Goal: Information Seeking & Learning: Learn about a topic

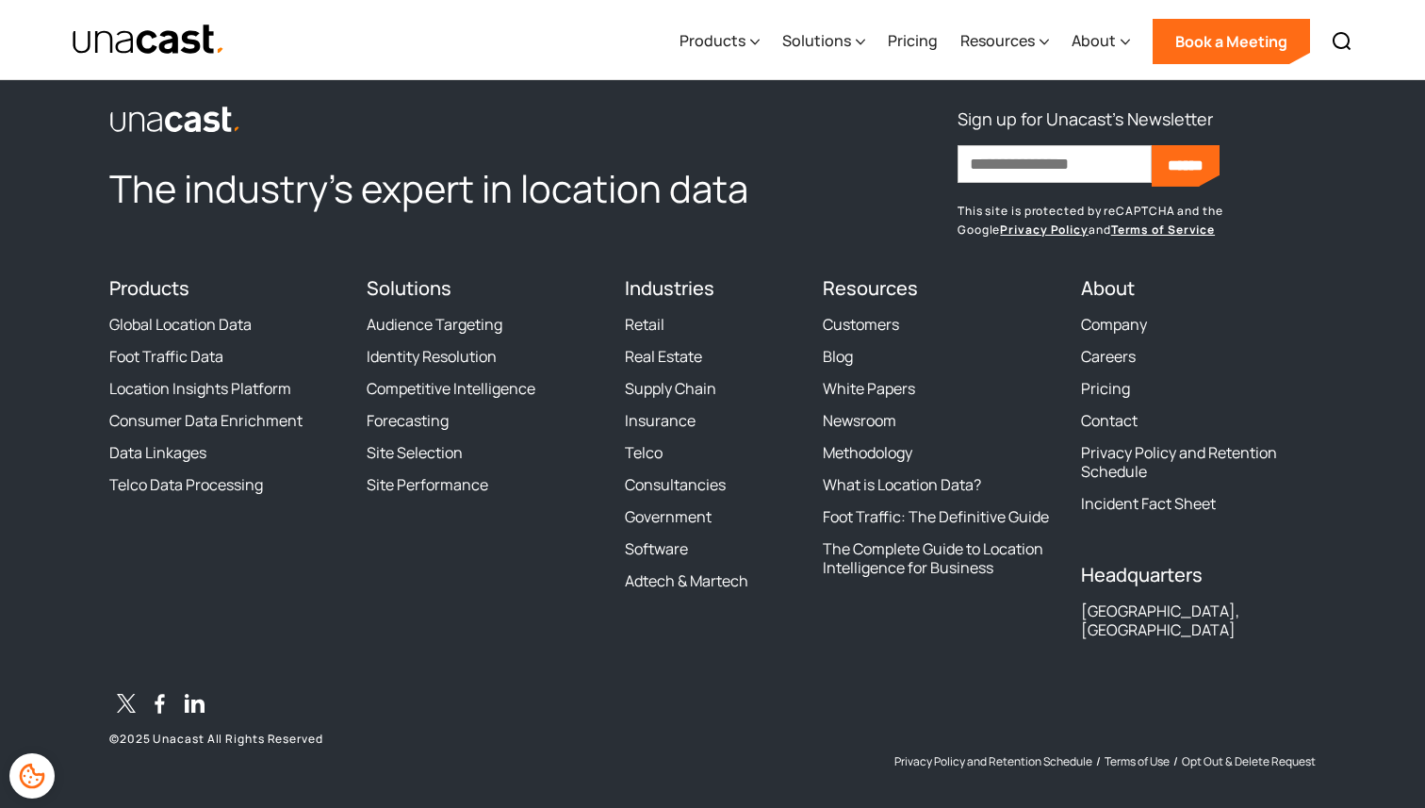
scroll to position [2285, 0]
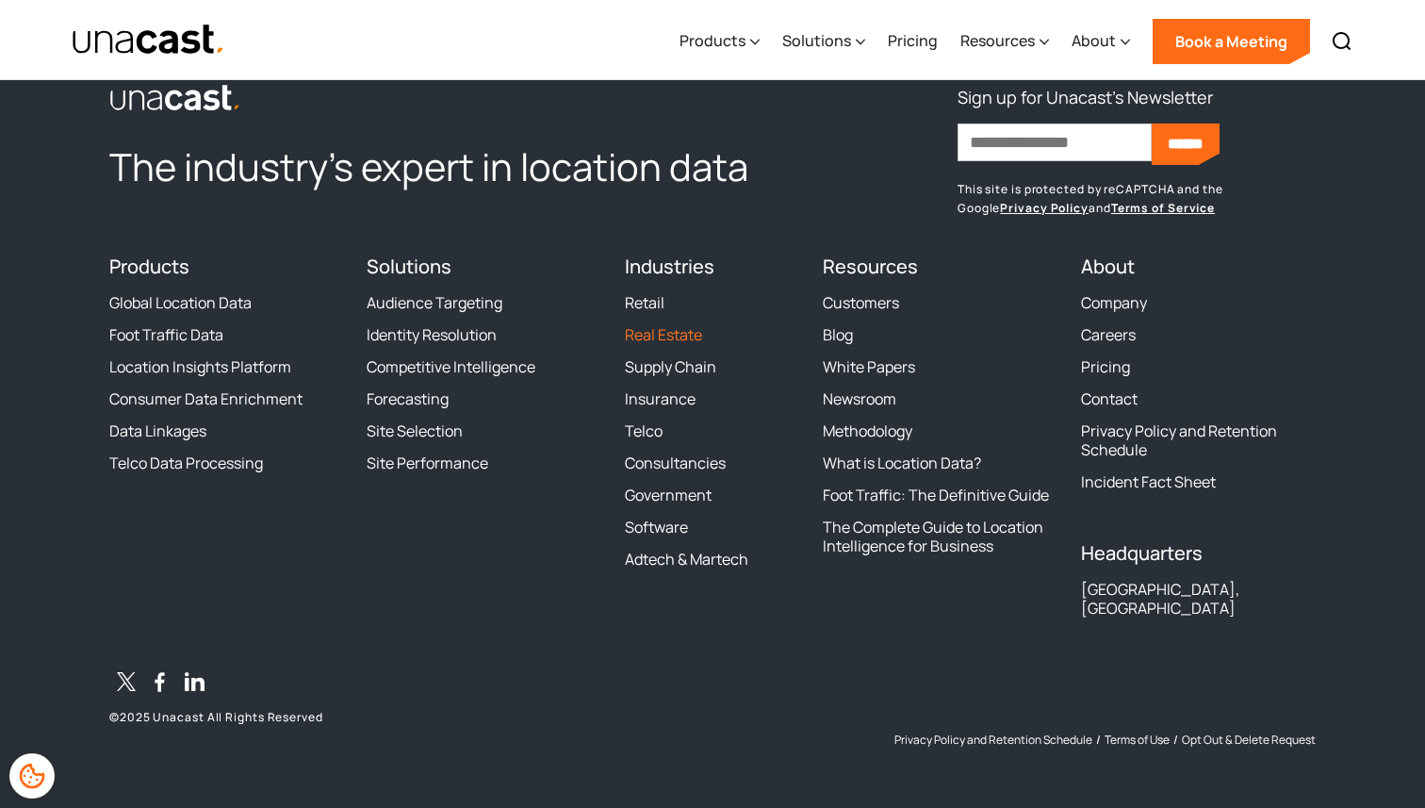
click at [662, 344] on link "Real Estate" at bounding box center [663, 334] width 77 height 19
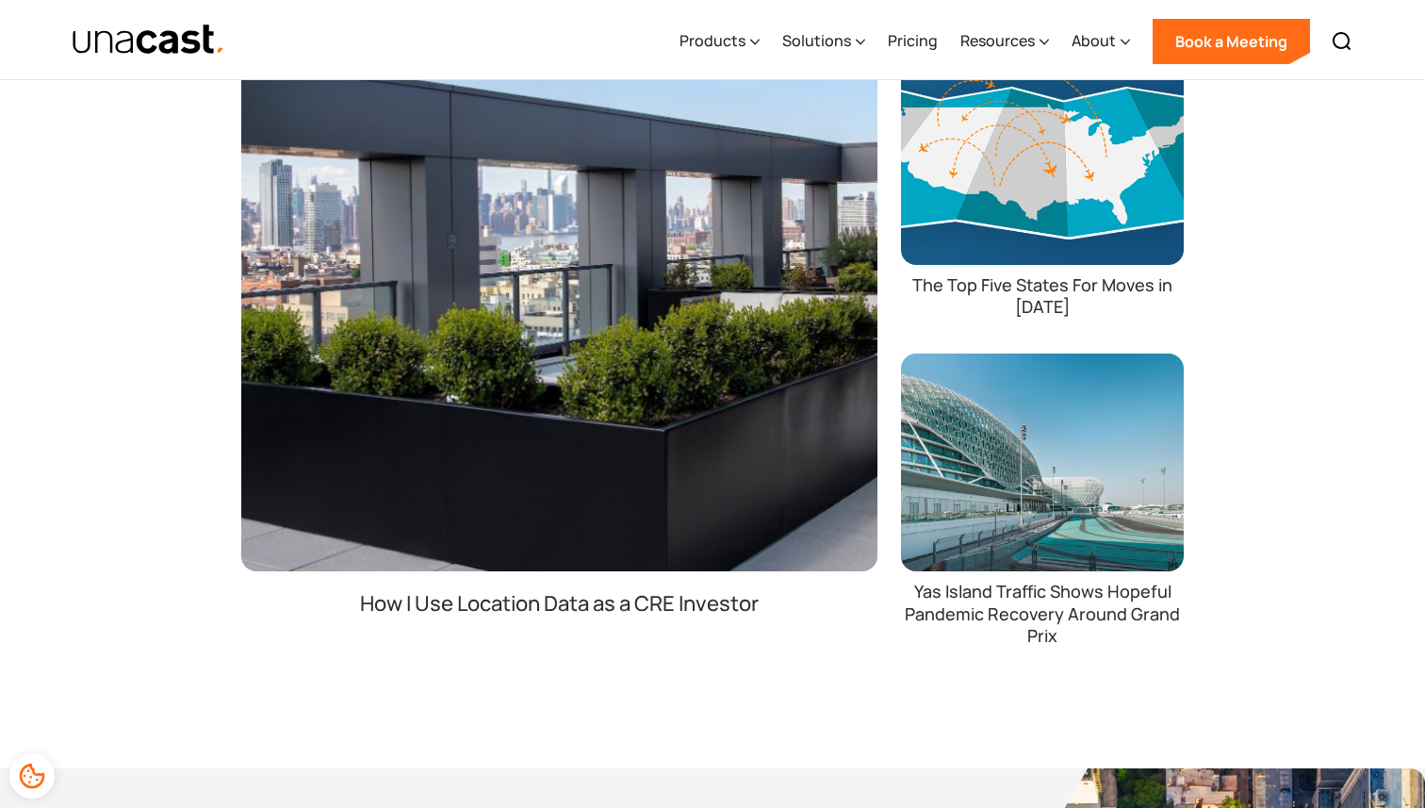
scroll to position [2992, 0]
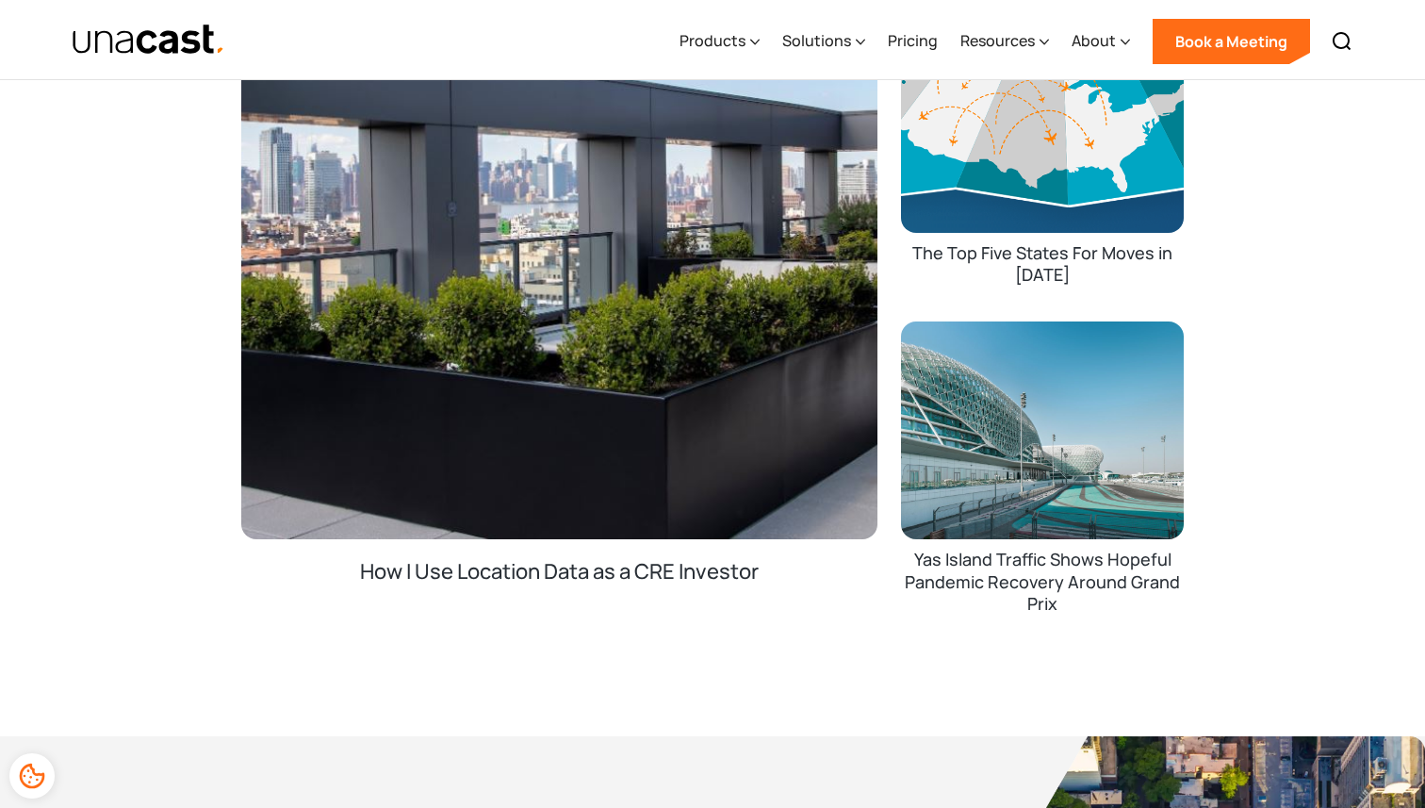
click at [462, 573] on div "How I Use Location Data as a CRE Investor" at bounding box center [559, 608] width 399 height 101
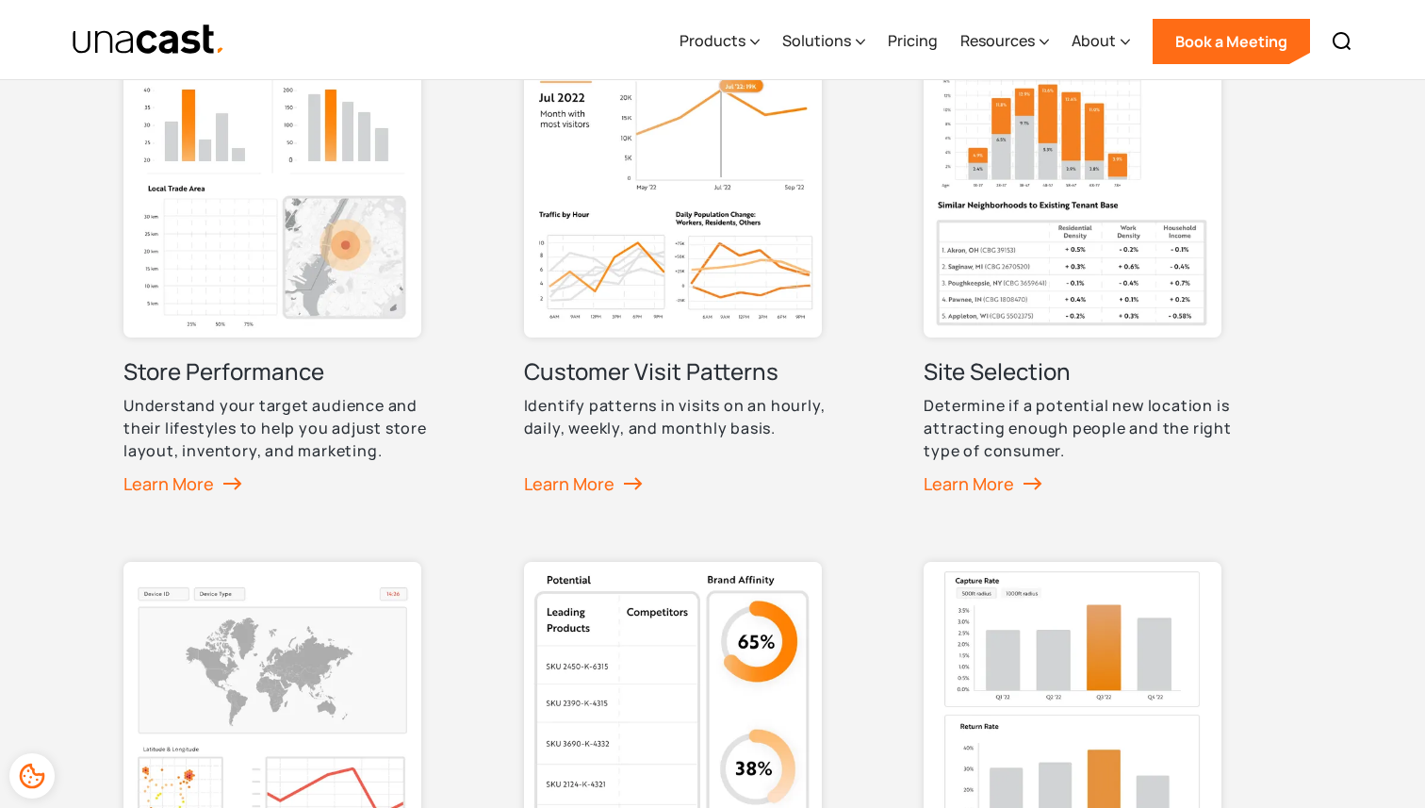
scroll to position [931, 0]
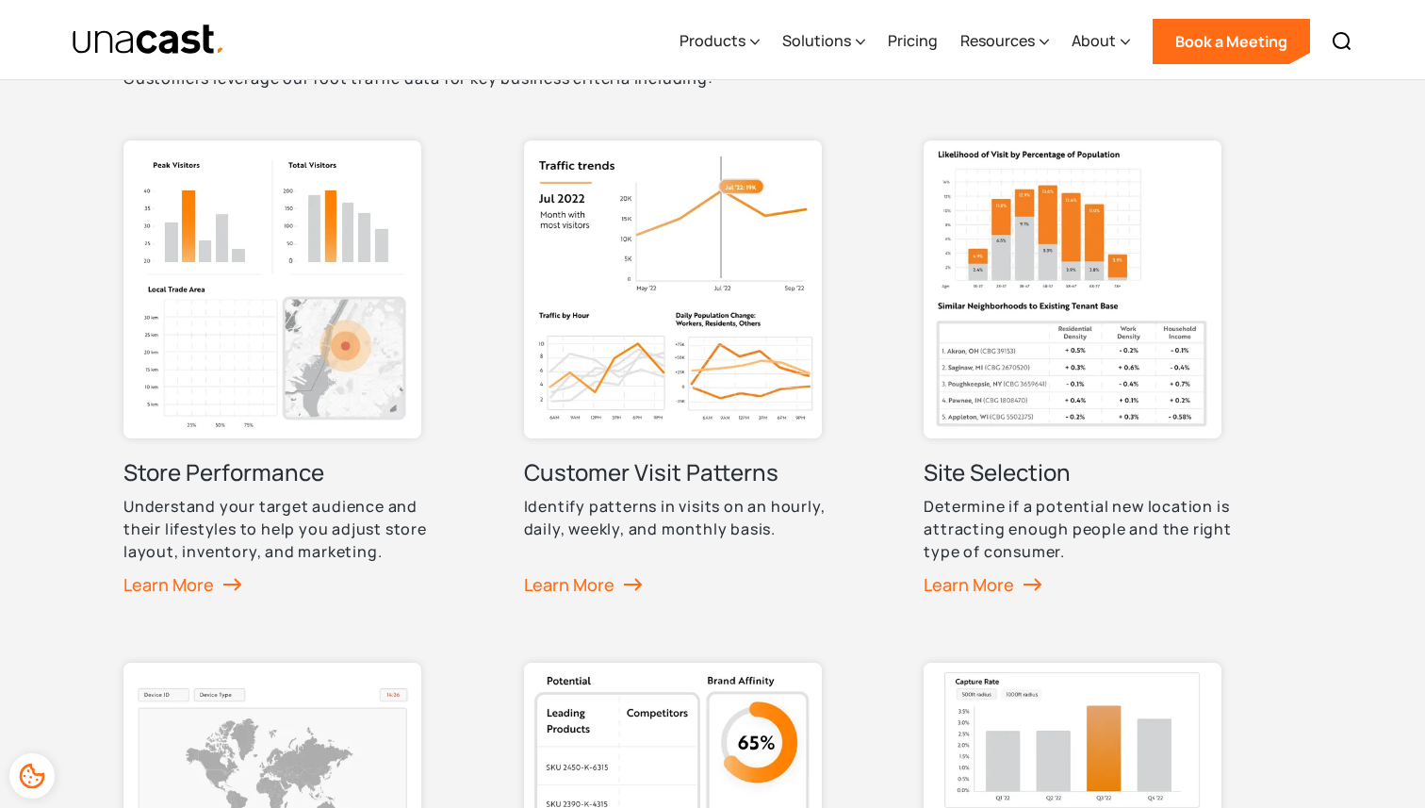
click at [646, 470] on h3 "Customer Visit Patterns" at bounding box center [651, 472] width 254 height 30
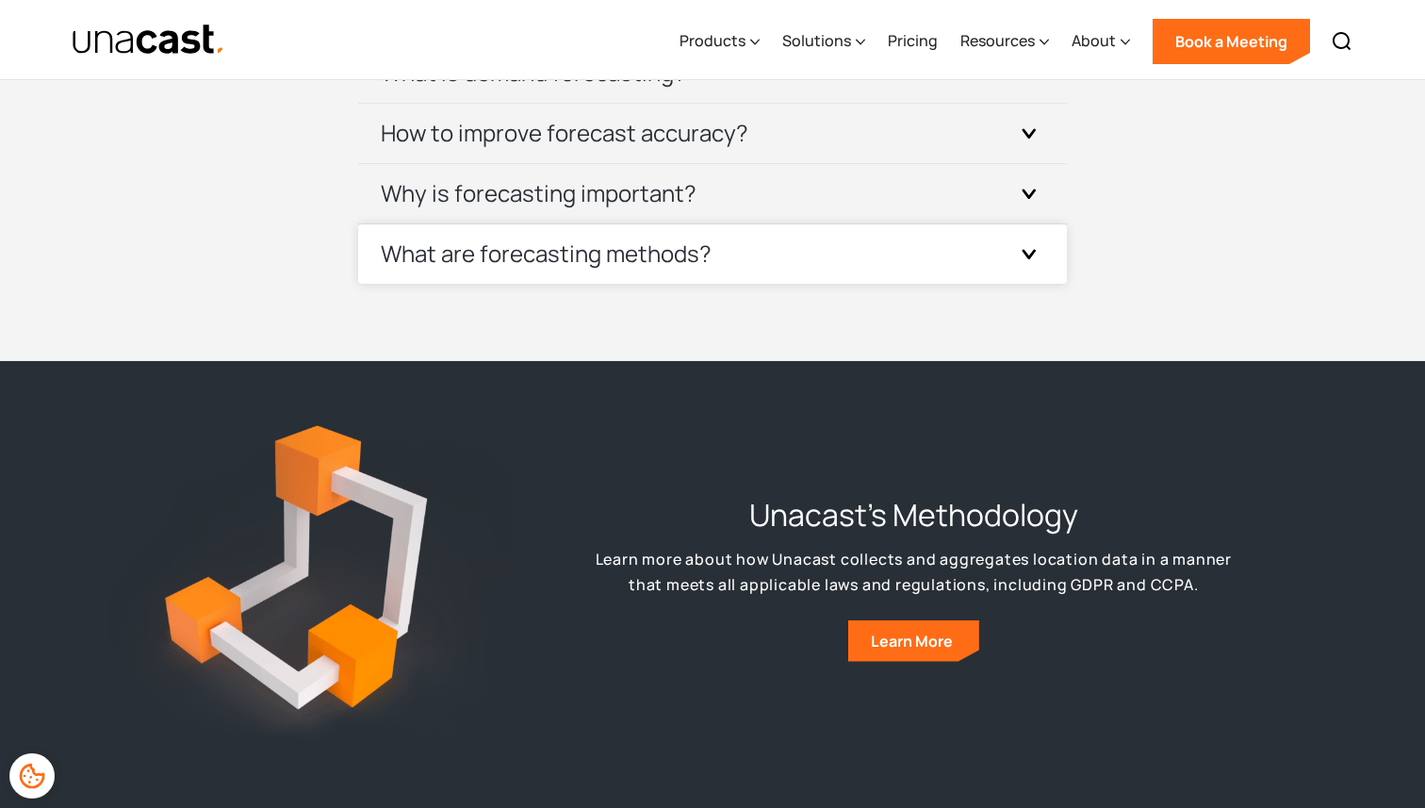
scroll to position [6407, 0]
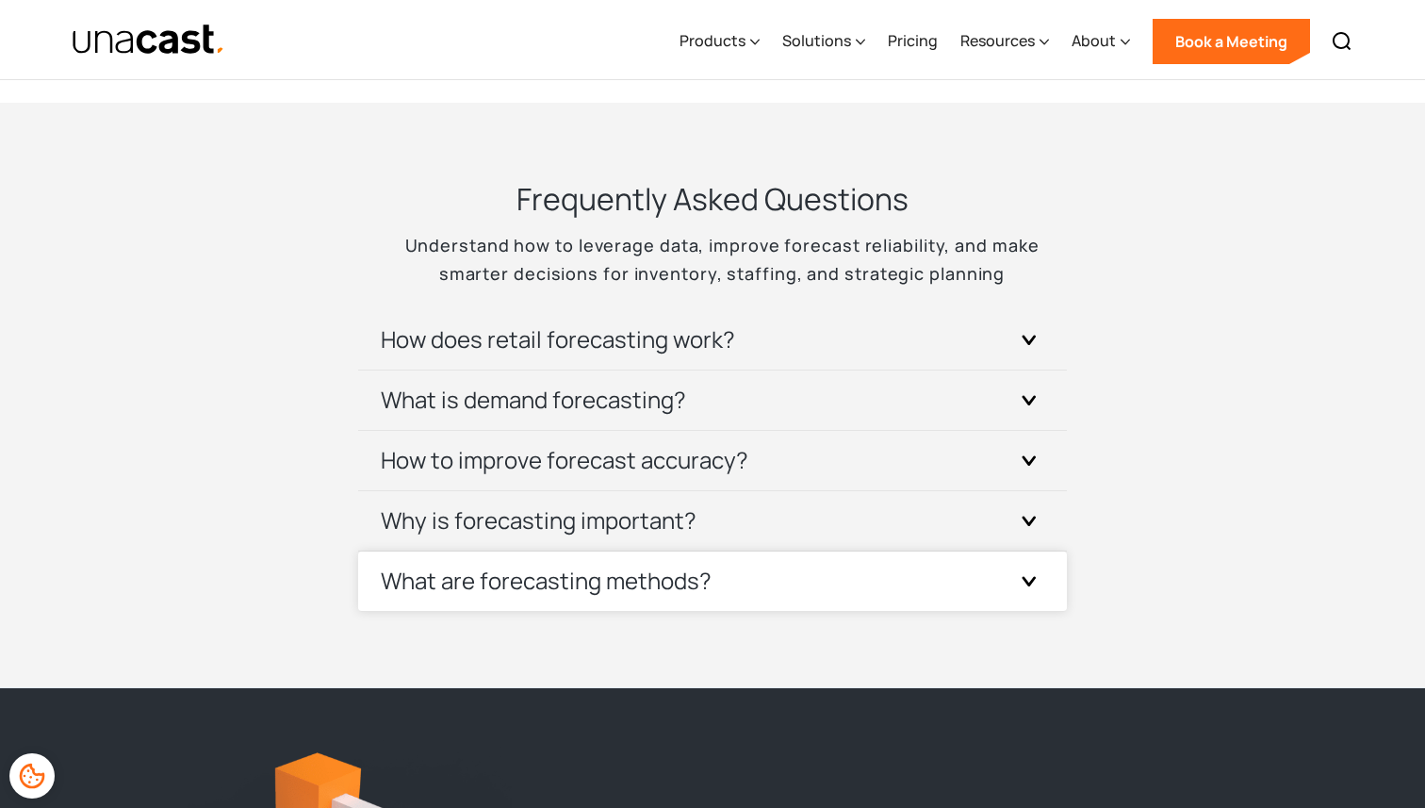
click at [626, 573] on h3 "What are forecasting methods?" at bounding box center [546, 580] width 331 height 30
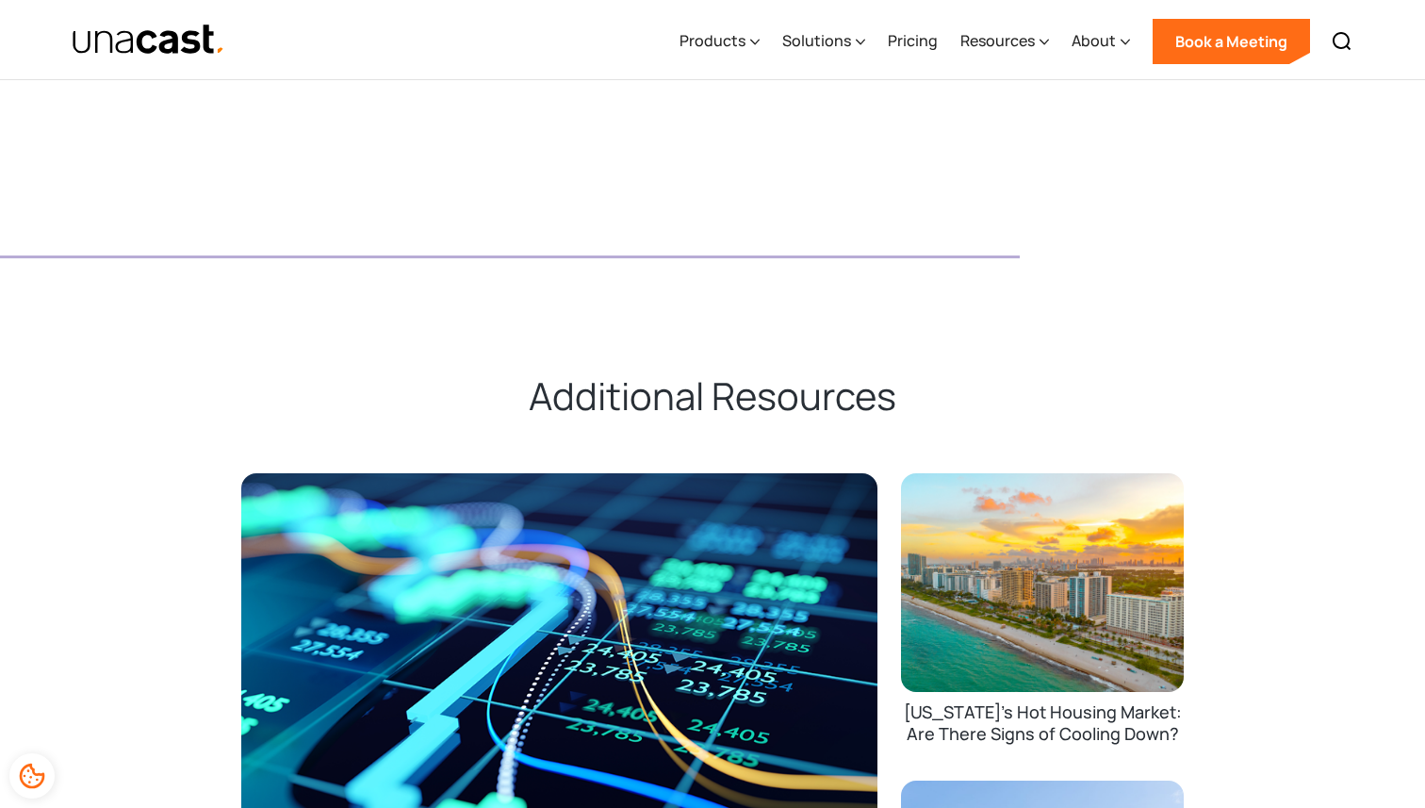
scroll to position [5259, 0]
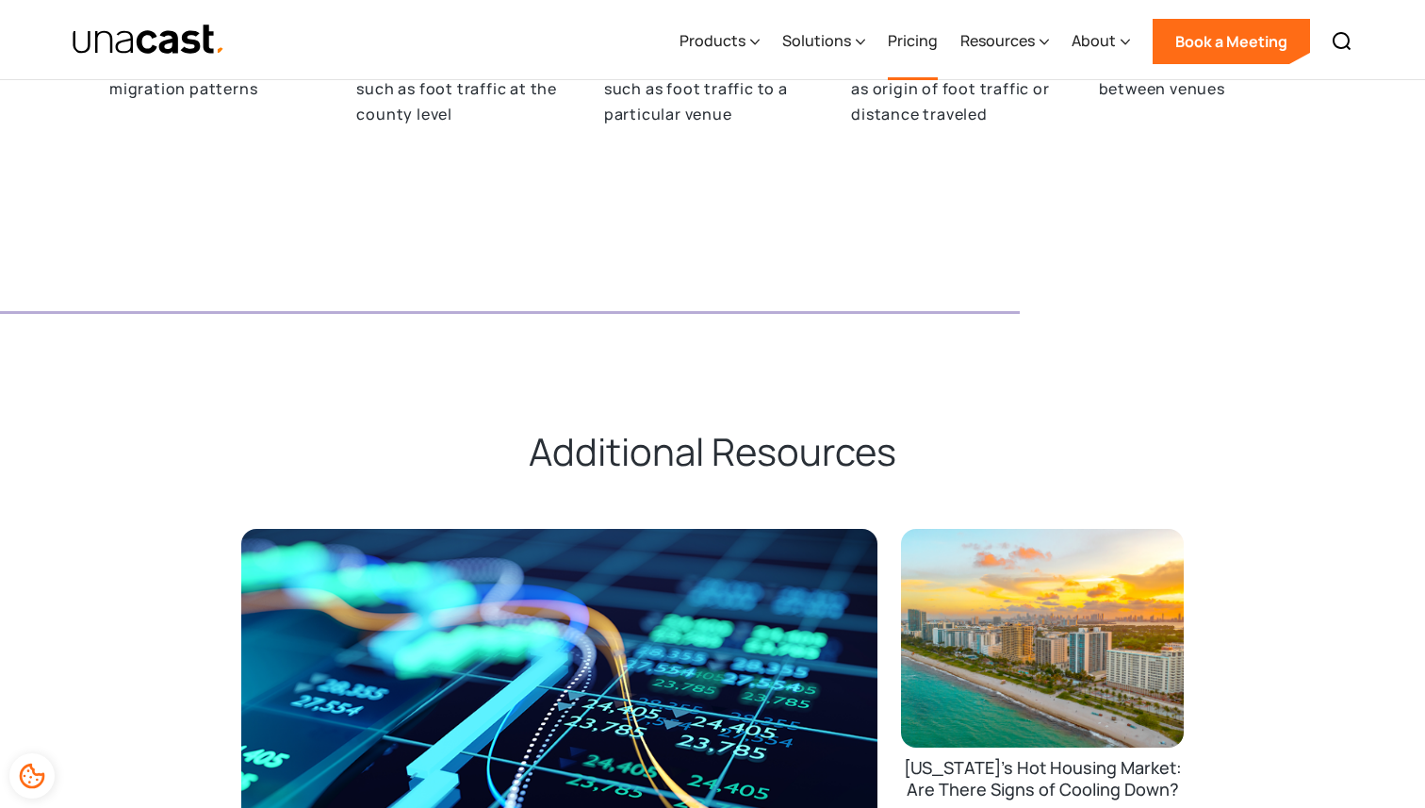
click at [912, 39] on link "Pricing" at bounding box center [913, 41] width 50 height 77
